Goal: Information Seeking & Learning: Learn about a topic

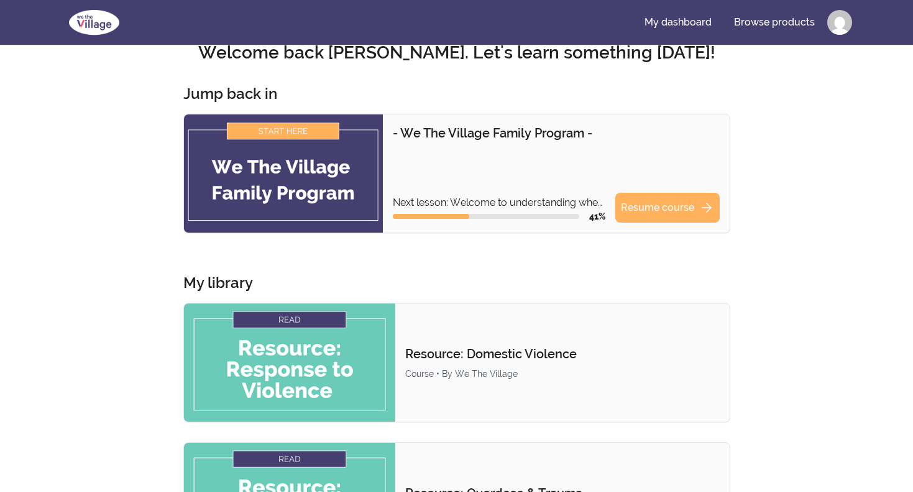
scroll to position [27, 0]
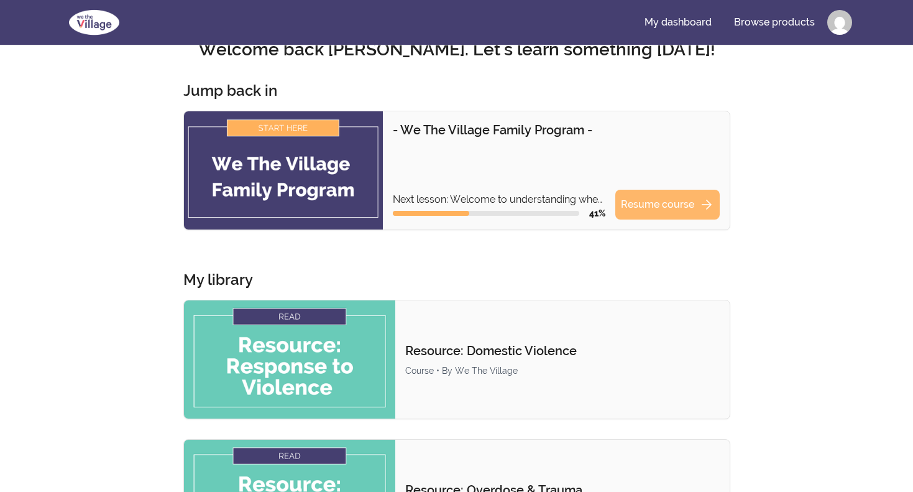
click at [662, 203] on link "Resume course arrow_forward" at bounding box center [668, 205] width 104 height 30
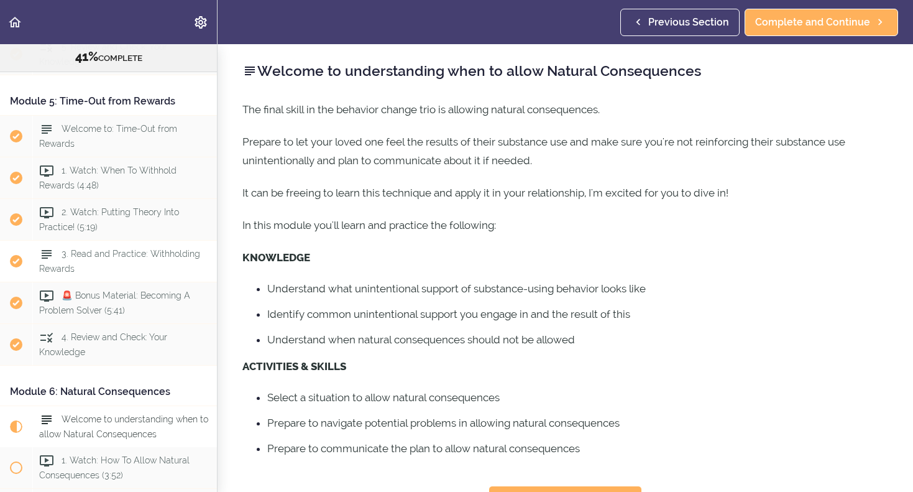
scroll to position [1174, 0]
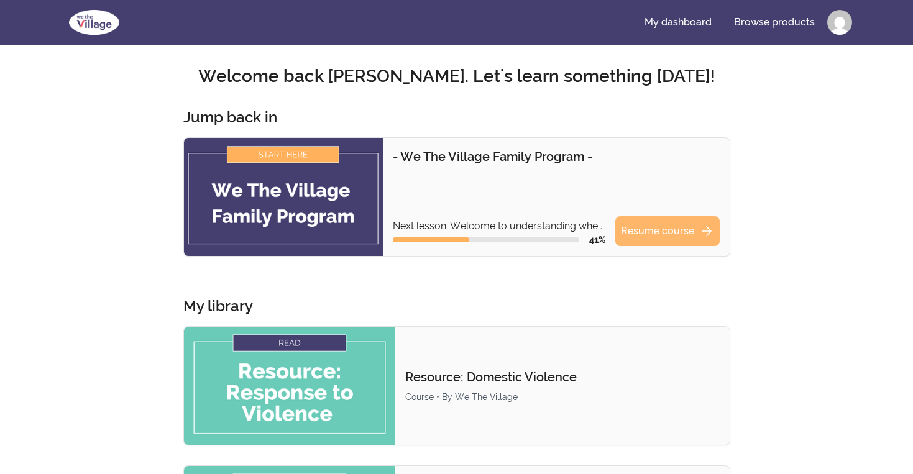
click at [646, 235] on link "Resume course arrow_forward" at bounding box center [668, 231] width 104 height 30
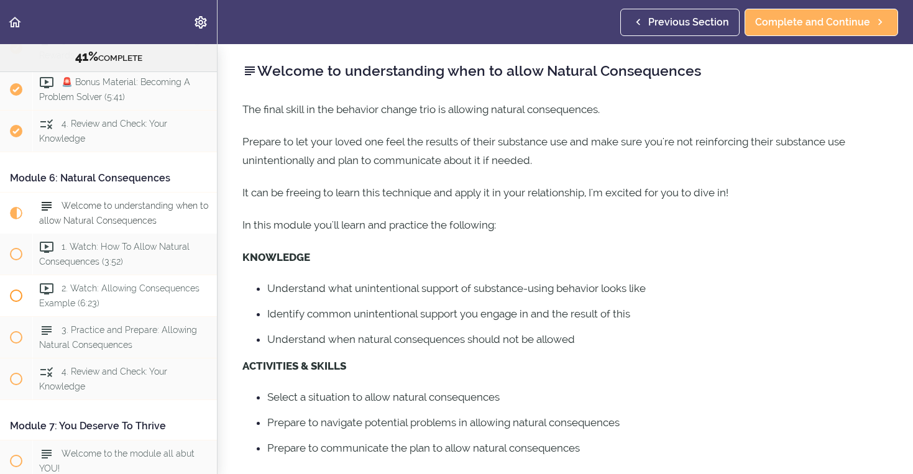
scroll to position [1353, 0]
click at [149, 205] on span "Welcome to understanding when to allow Natural Consequences" at bounding box center [123, 214] width 169 height 24
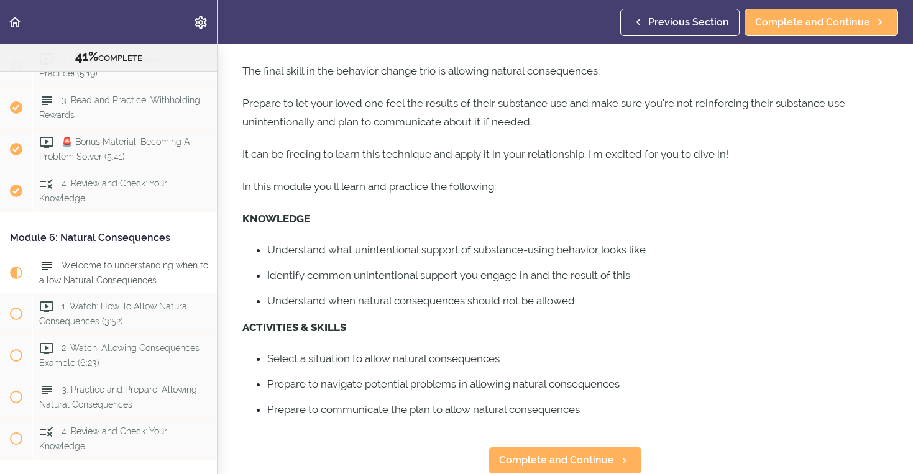
scroll to position [1294, 0]
click at [543, 453] on span "Complete and Continue" at bounding box center [556, 460] width 115 height 15
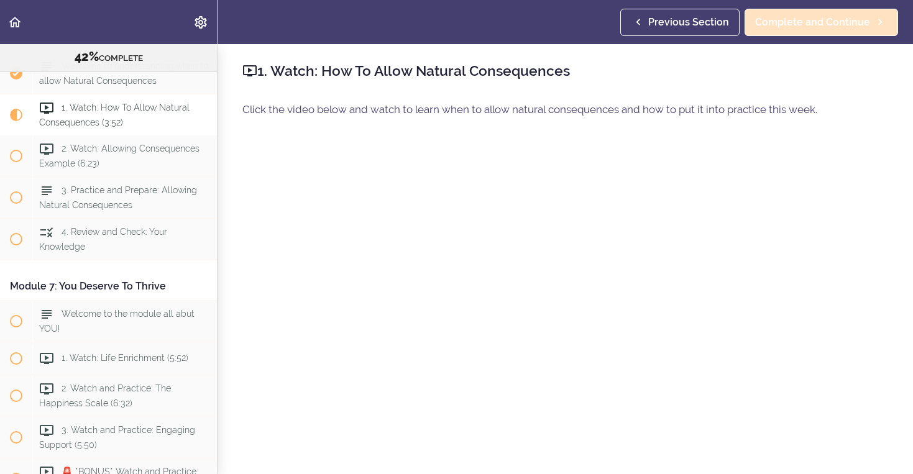
click at [828, 27] on span "Complete and Continue" at bounding box center [812, 22] width 115 height 15
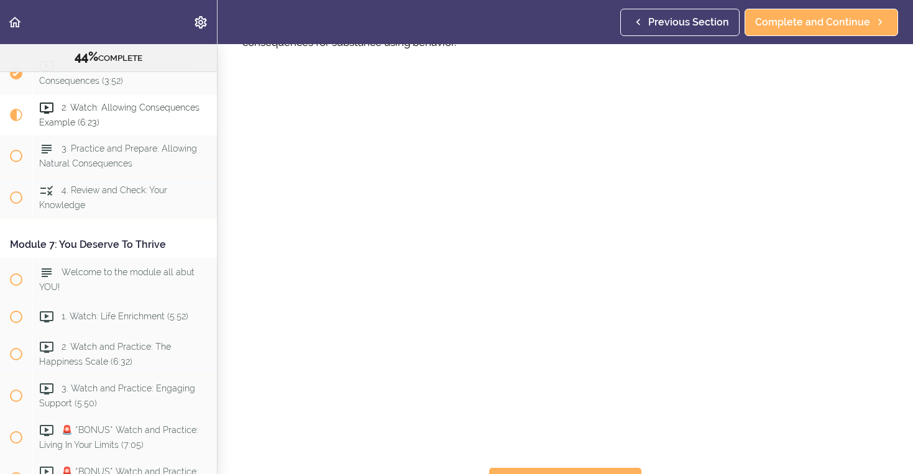
scroll to position [86, 0]
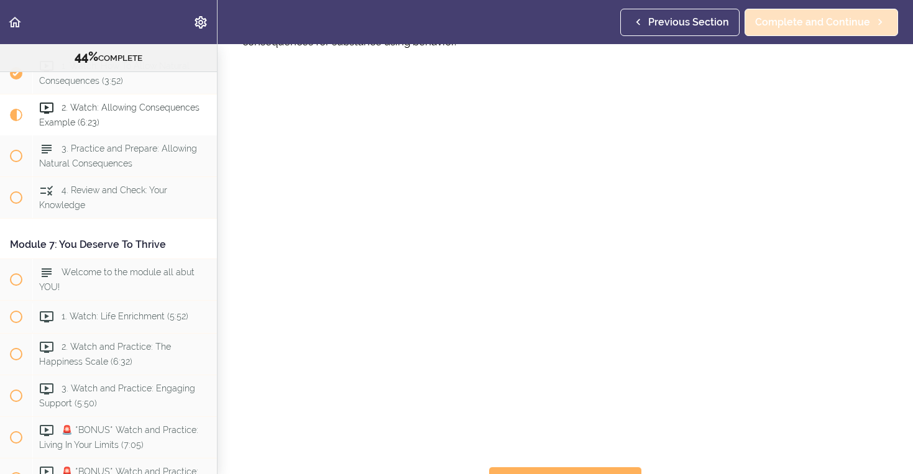
click at [801, 25] on span "Complete and Continue" at bounding box center [812, 22] width 115 height 15
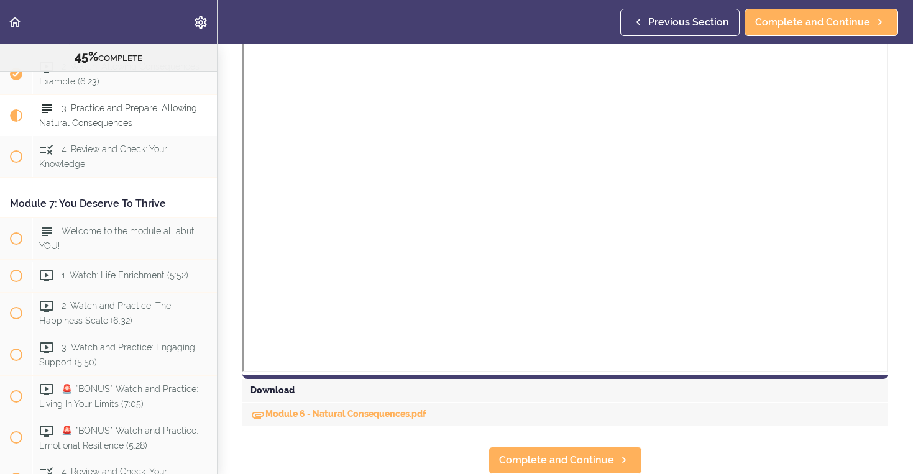
scroll to position [961, 0]
click at [814, 24] on span "Complete and Continue" at bounding box center [812, 22] width 115 height 15
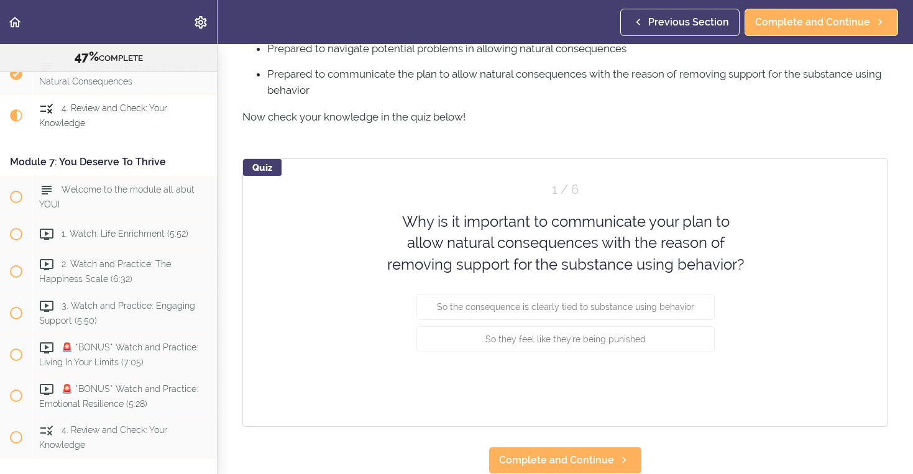
scroll to position [438, 0]
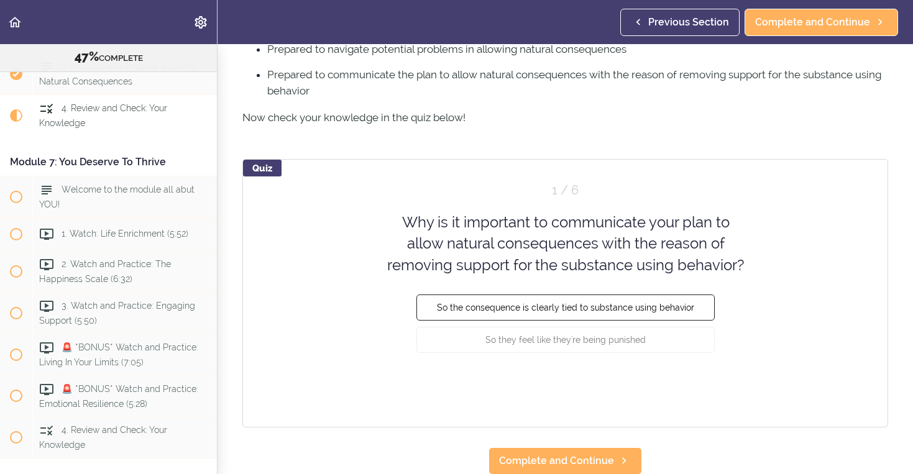
click at [673, 312] on button "So the consequence is clearly tied to substance using behavior" at bounding box center [566, 308] width 298 height 26
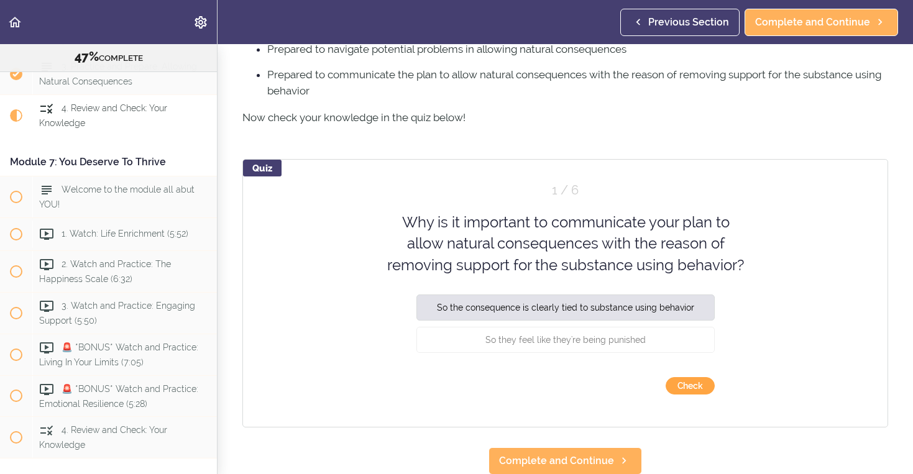
click at [698, 384] on button "Check" at bounding box center [690, 385] width 49 height 17
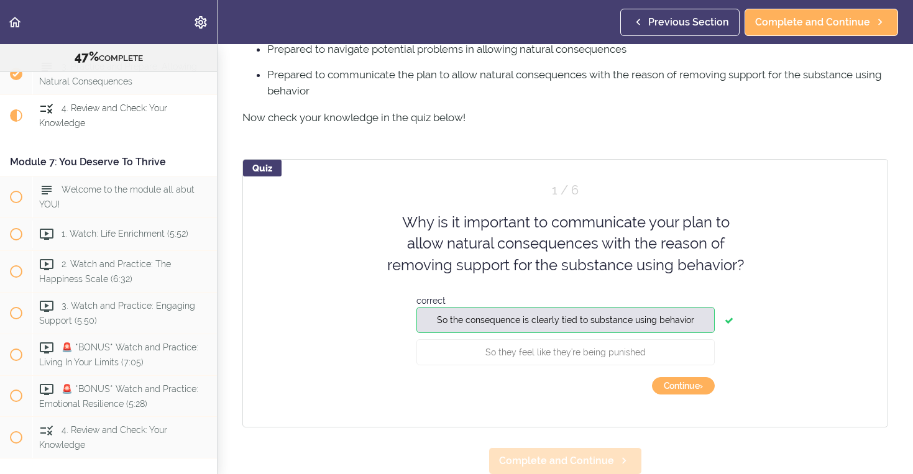
click at [586, 465] on span "Complete and Continue" at bounding box center [556, 461] width 115 height 15
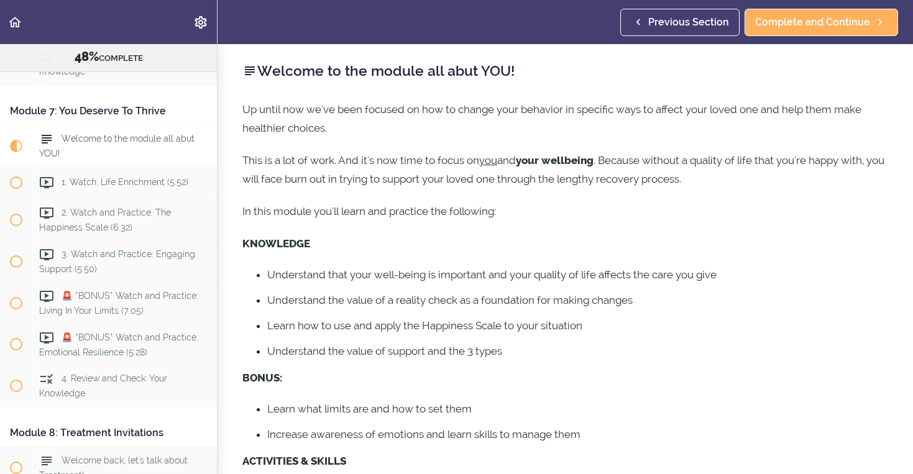
scroll to position [1700, 0]
